Goal: Task Accomplishment & Management: Manage account settings

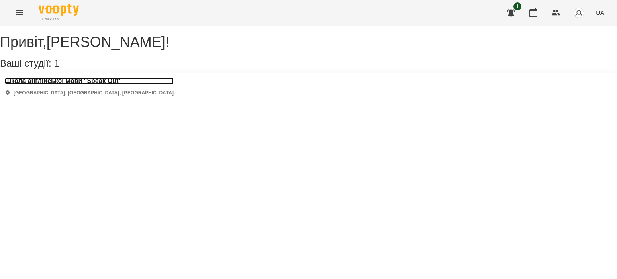
click at [89, 85] on h3 "Школа англійської мови "Speak Out"" at bounding box center [89, 81] width 169 height 7
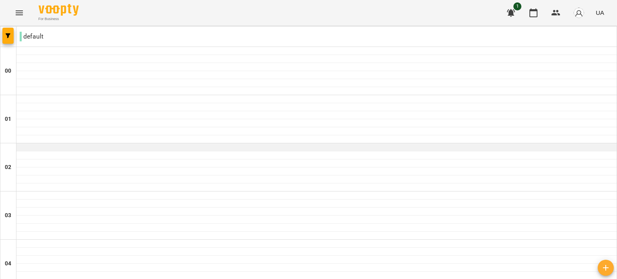
scroll to position [121, 0]
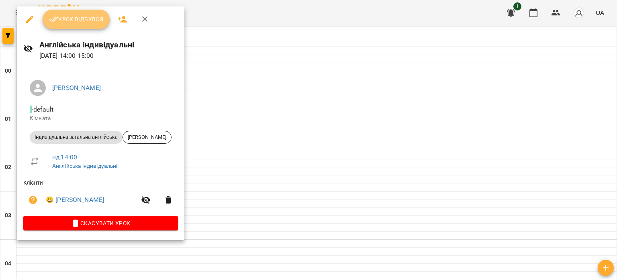
click at [85, 22] on span "Урок відбувся" at bounding box center [76, 19] width 55 height 10
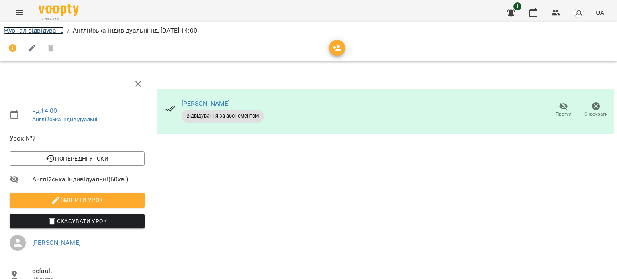
click at [36, 33] on link "Журнал відвідувань" at bounding box center [33, 31] width 61 height 8
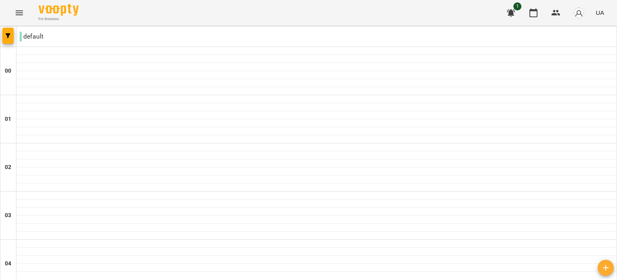
scroll to position [675, 0]
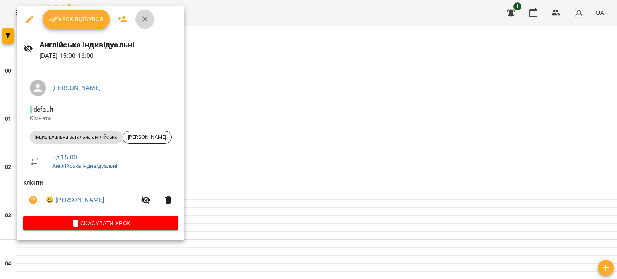
click at [146, 23] on icon "button" at bounding box center [145, 19] width 10 height 10
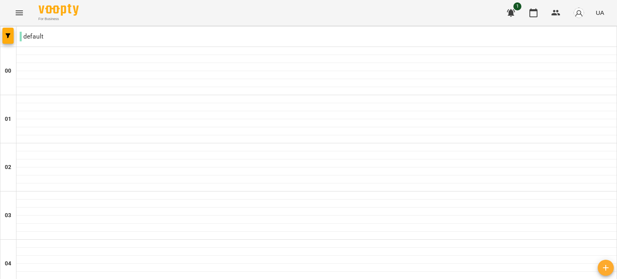
scroll to position [716, 0]
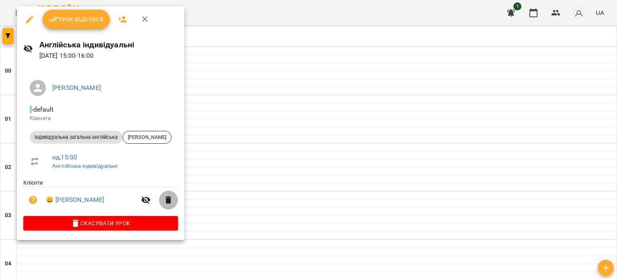
click at [166, 201] on icon "button" at bounding box center [169, 199] width 6 height 7
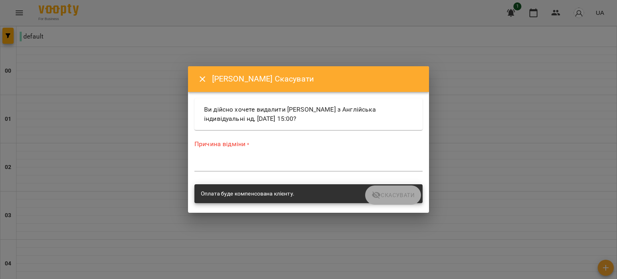
click at [221, 160] on div "*" at bounding box center [308, 165] width 228 height 13
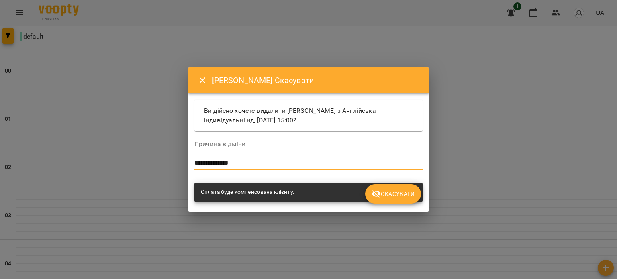
click at [195, 164] on textarea "**********" at bounding box center [308, 164] width 228 height 8
type textarea "**********"
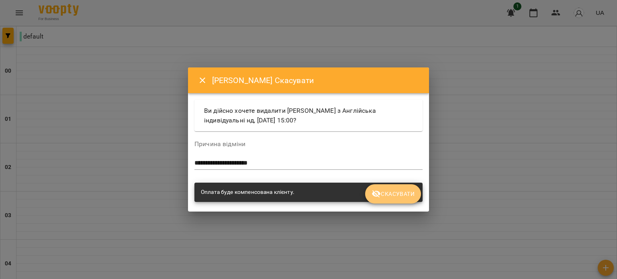
click at [396, 194] on span "Скасувати" at bounding box center [393, 194] width 43 height 10
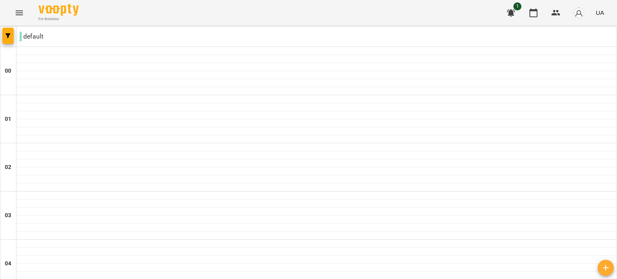
scroll to position [784, 0]
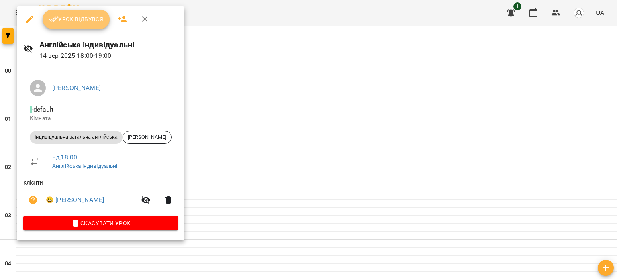
click at [78, 16] on span "Урок відбувся" at bounding box center [76, 19] width 55 height 10
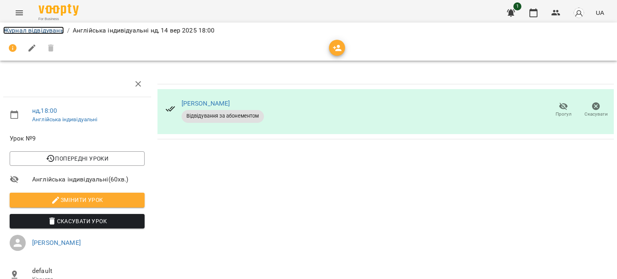
click at [50, 34] on link "Журнал відвідувань" at bounding box center [33, 31] width 61 height 8
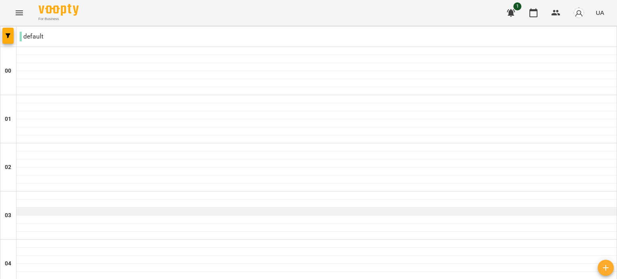
scroll to position [811, 0]
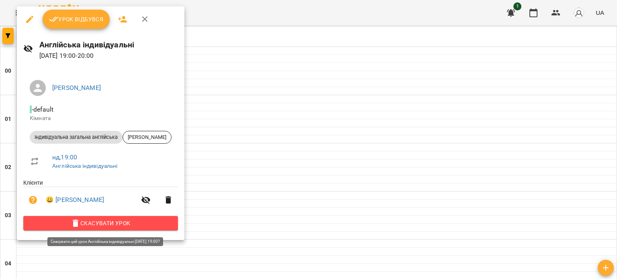
click at [125, 221] on span "Скасувати Урок" at bounding box center [101, 224] width 142 height 10
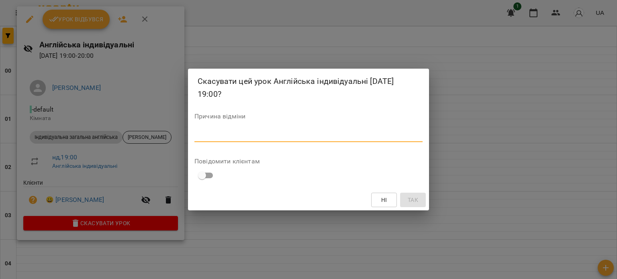
click at [217, 139] on textarea at bounding box center [308, 136] width 228 height 8
type textarea "*********"
click at [424, 198] on button "Так" at bounding box center [413, 200] width 26 height 14
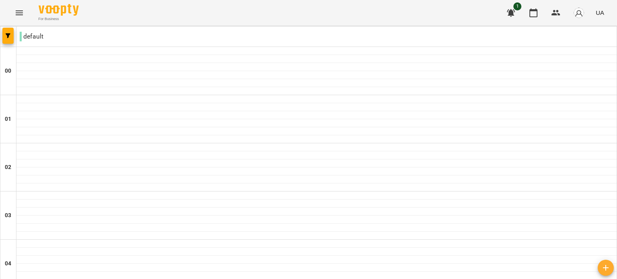
scroll to position [608, 0]
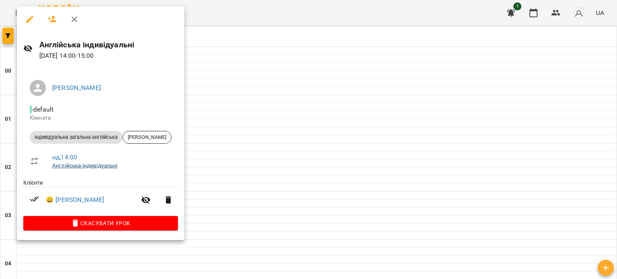
click at [68, 166] on link "Англійська індивідуальні" at bounding box center [84, 165] width 65 height 6
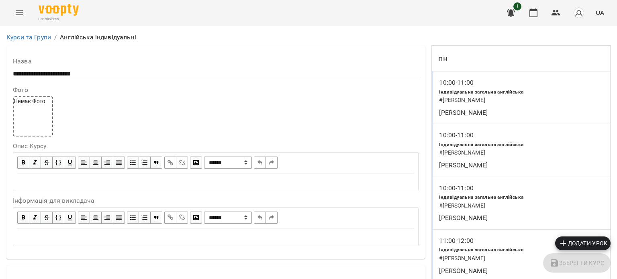
scroll to position [13762, 0]
click at [17, 8] on icon "Menu" at bounding box center [19, 13] width 10 height 10
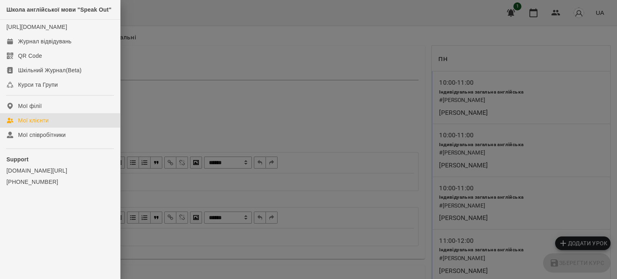
click at [30, 125] on div "Мої клієнти" at bounding box center [33, 121] width 31 height 8
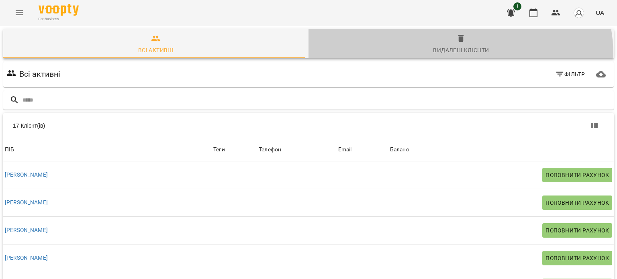
click at [449, 56] on button "Видалені клієнти" at bounding box center [461, 43] width 305 height 29
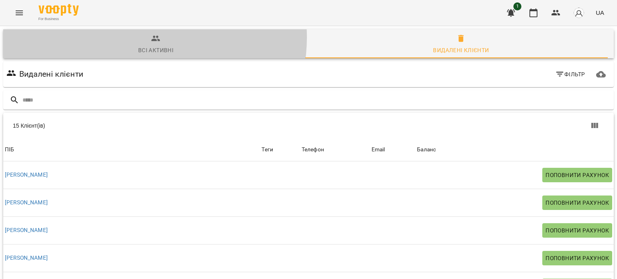
click at [141, 37] on span "Всі активні" at bounding box center [156, 45] width 296 height 22
